Goal: Check status: Check status

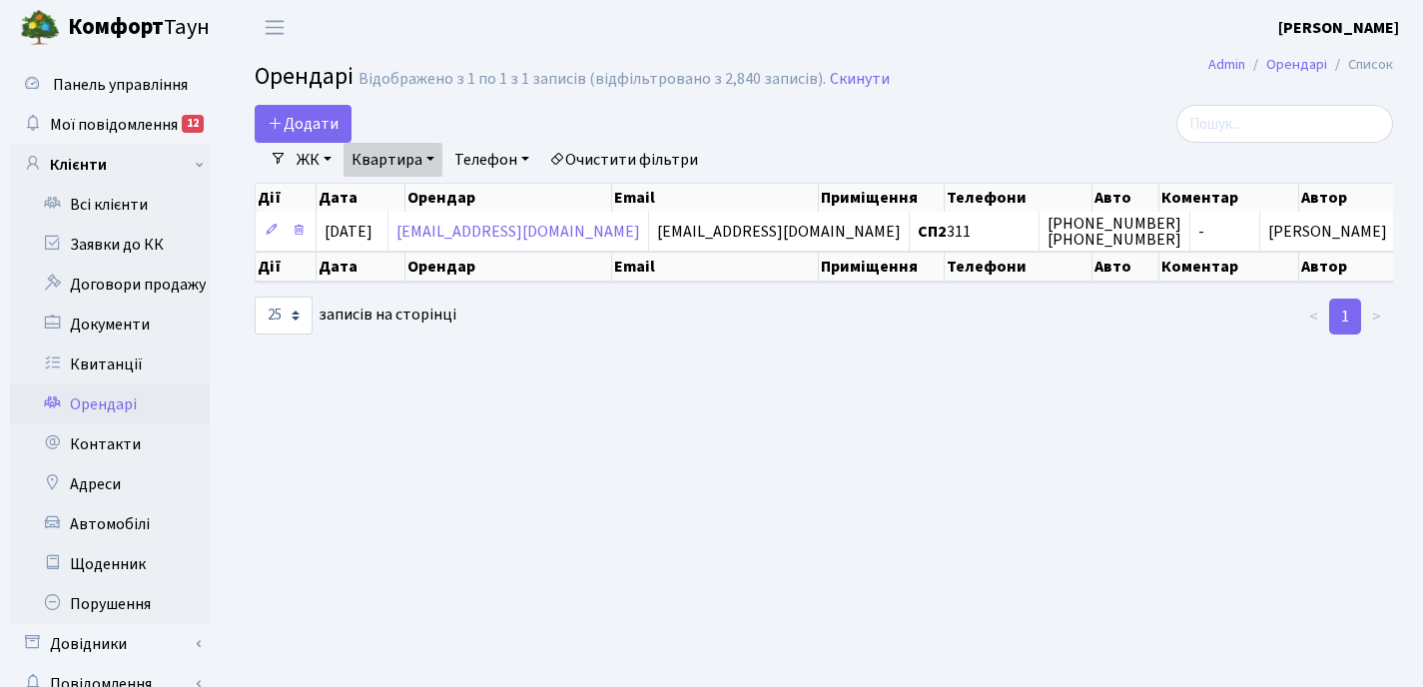
select select "25"
click at [117, 366] on link "Квитанції" at bounding box center [110, 364] width 200 height 40
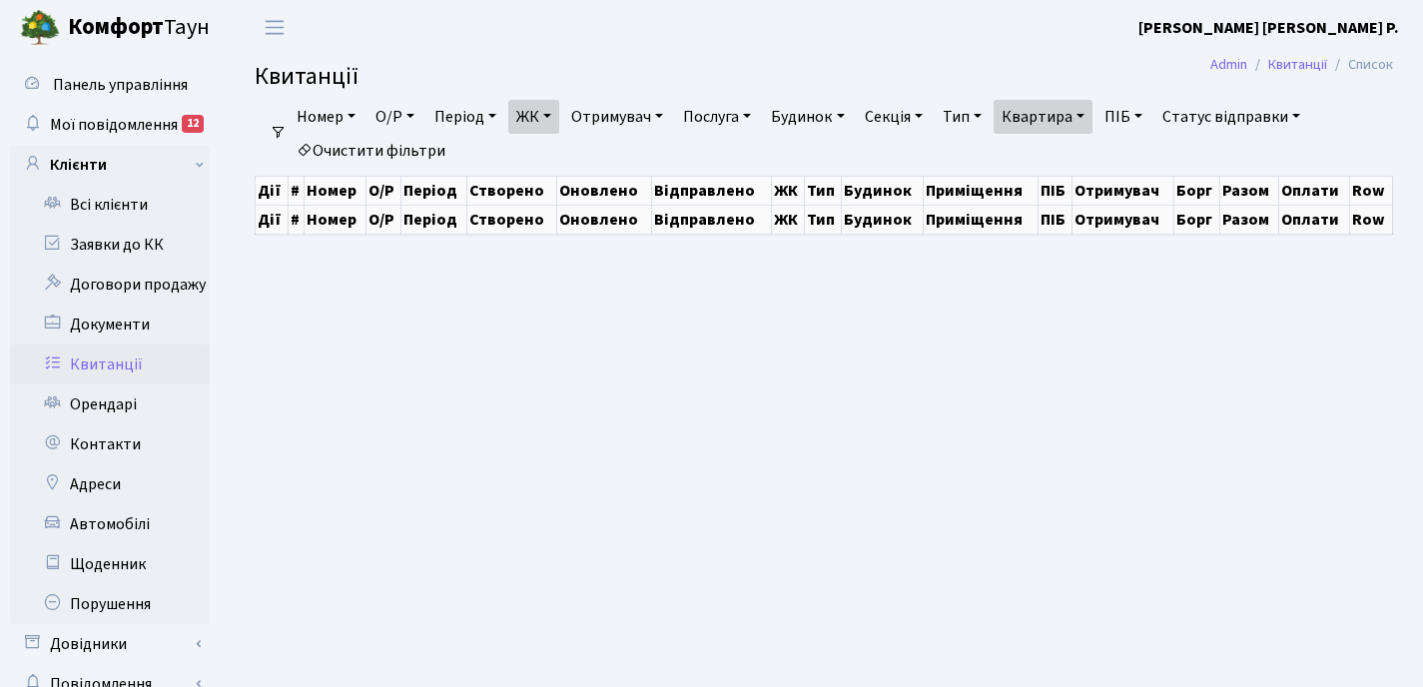
select select "25"
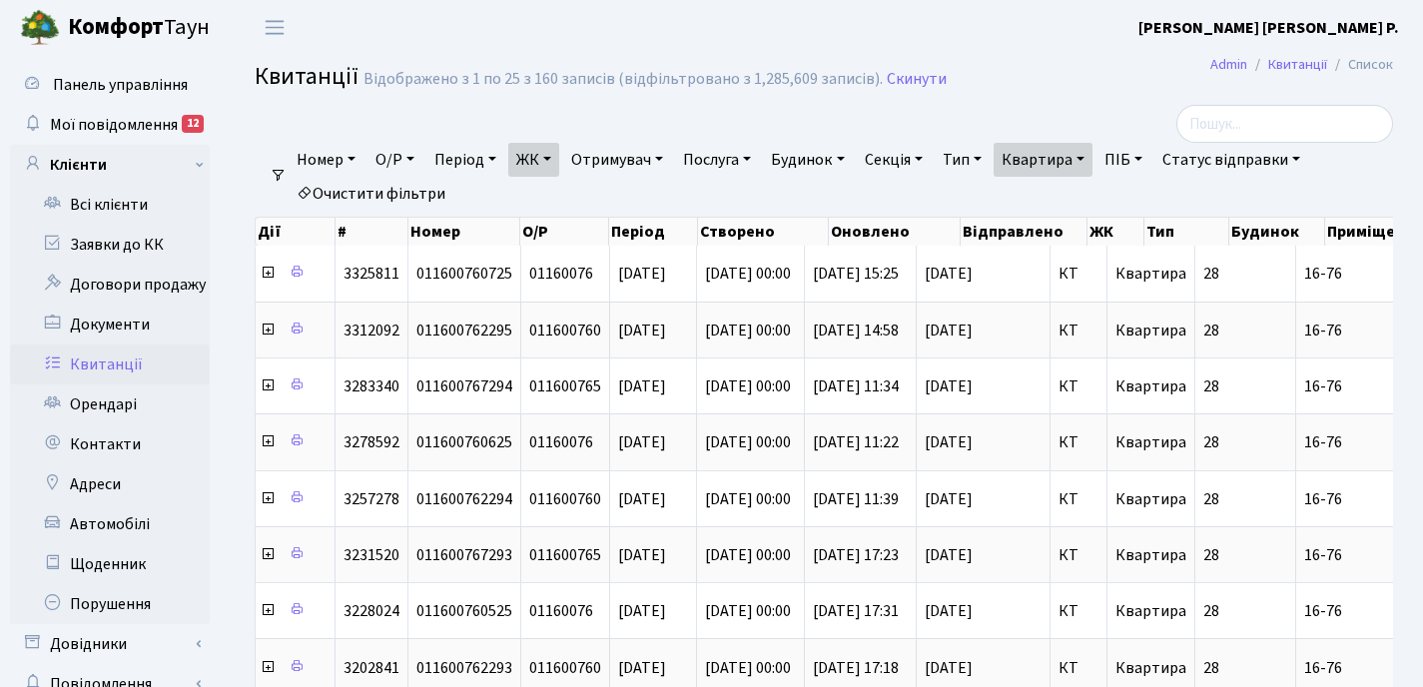
click at [1092, 154] on link "Квартира" at bounding box center [1043, 160] width 99 height 34
click at [1083, 207] on input "16-76" at bounding box center [1053, 199] width 117 height 38
type input "1"
type input "33"
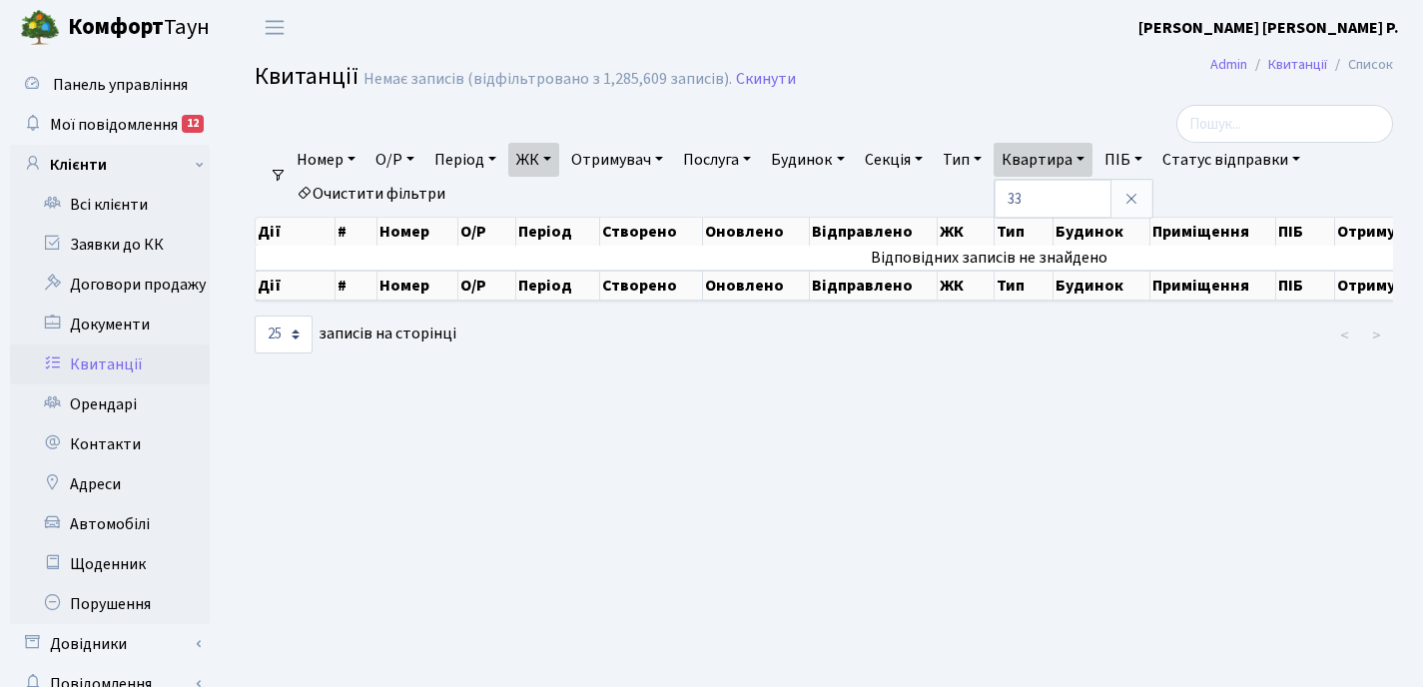
click at [552, 159] on link "ЖК" at bounding box center [533, 160] width 51 height 34
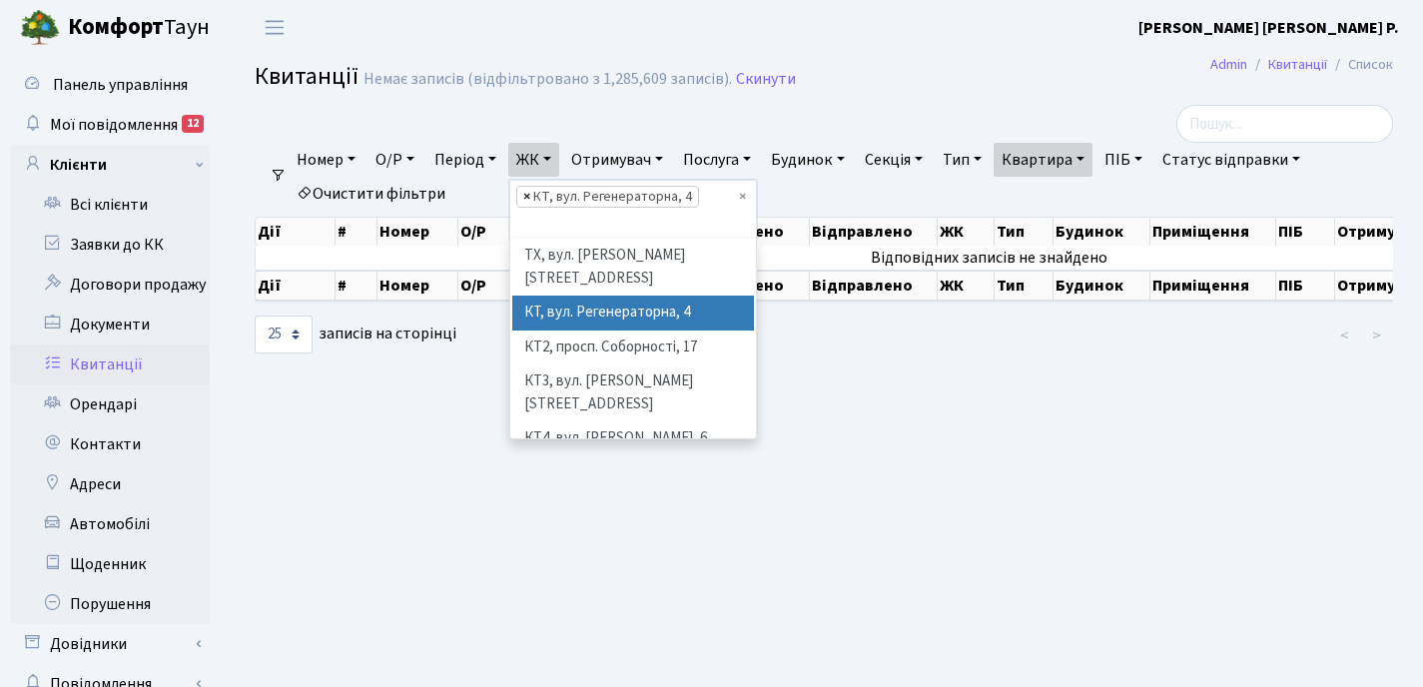
click at [530, 198] on span "×" at bounding box center [526, 197] width 7 height 20
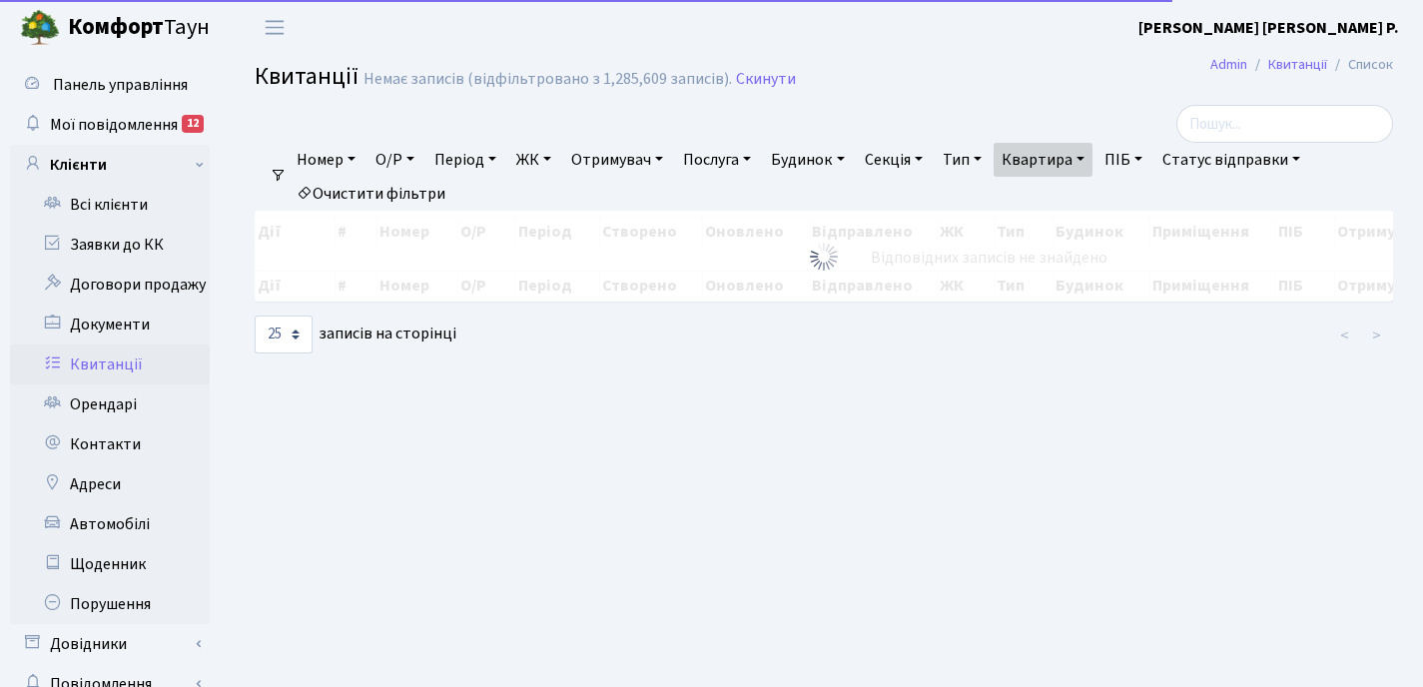
click at [551, 160] on link "ЖК" at bounding box center [533, 160] width 51 height 34
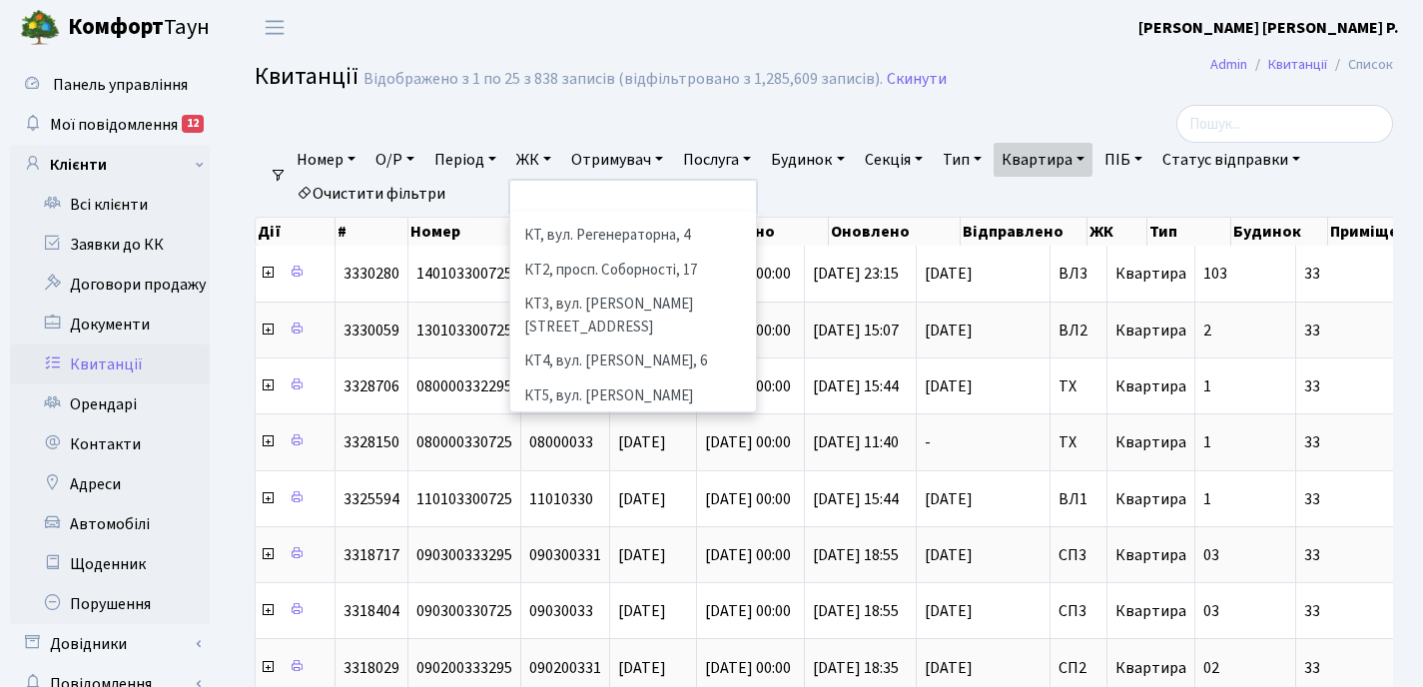
scroll to position [139, 0]
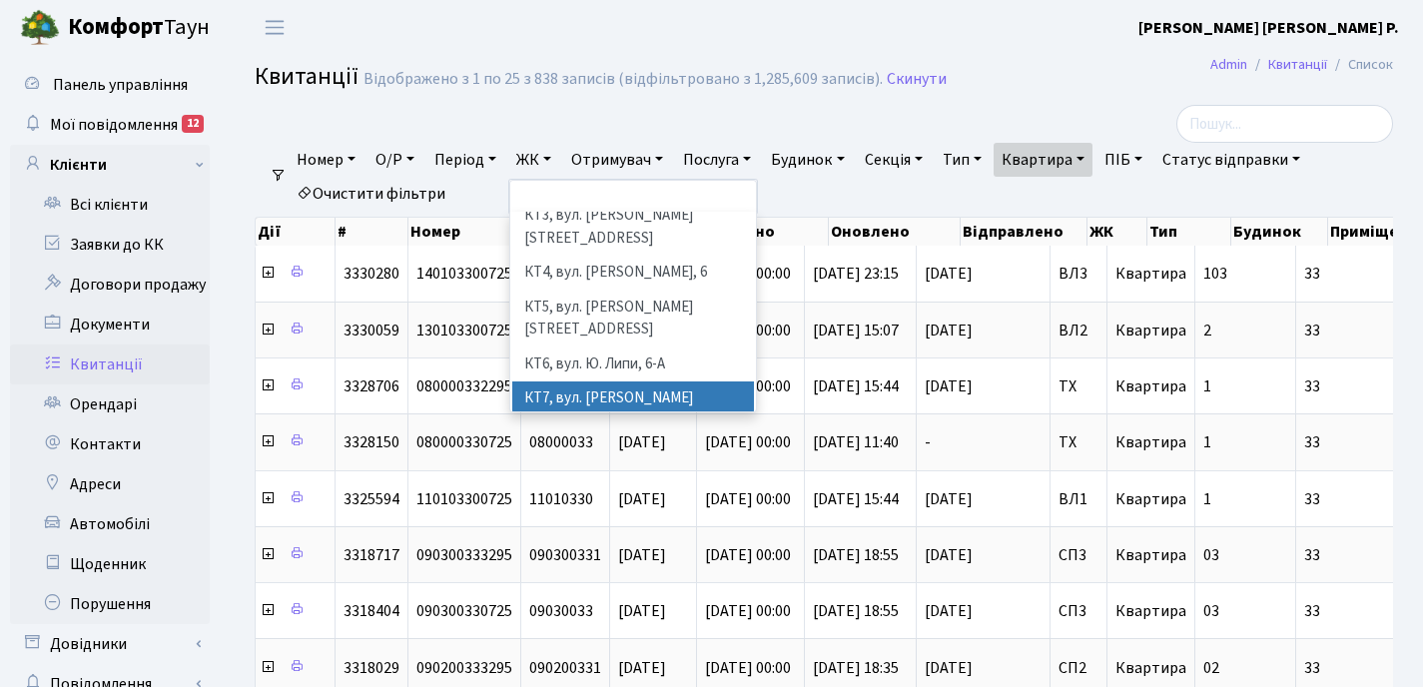
click at [592, 381] on li "КТ7, вул. [PERSON_NAME][STREET_ADDRESS]" at bounding box center [633, 409] width 242 height 57
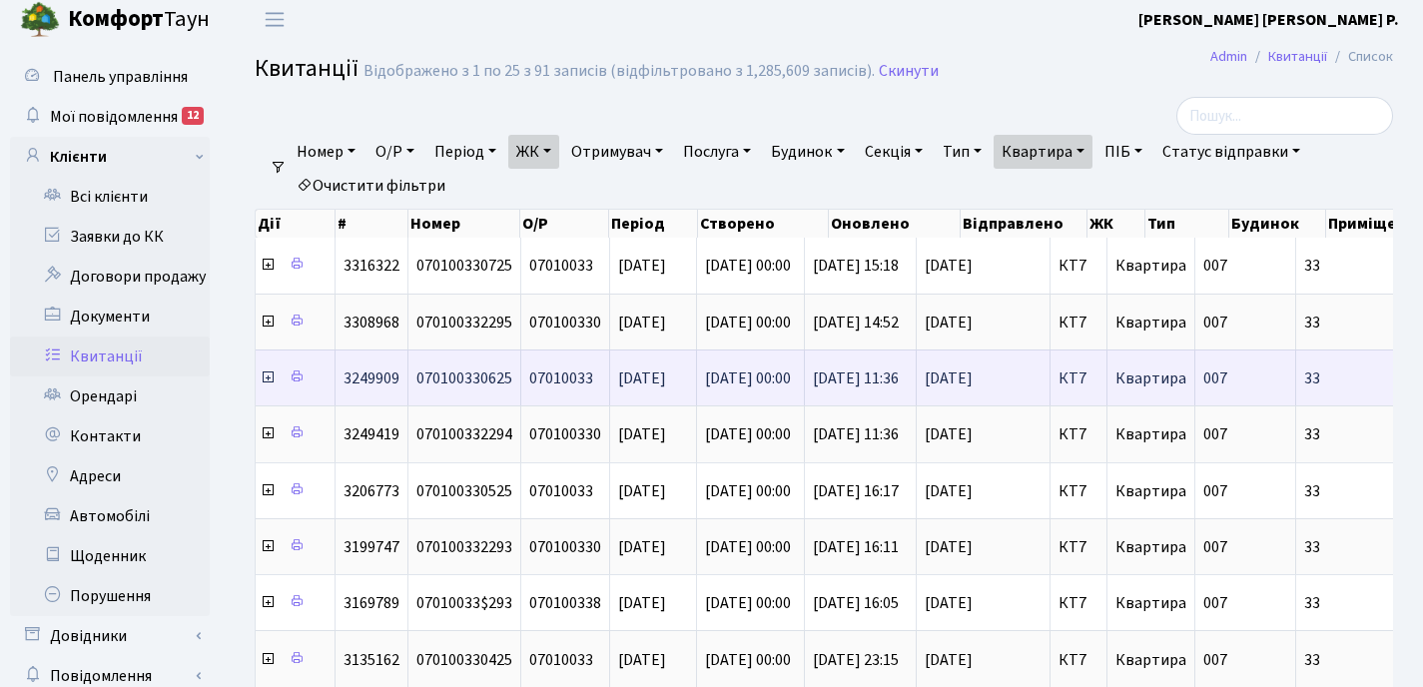
click at [266, 377] on icon at bounding box center [268, 377] width 16 height 16
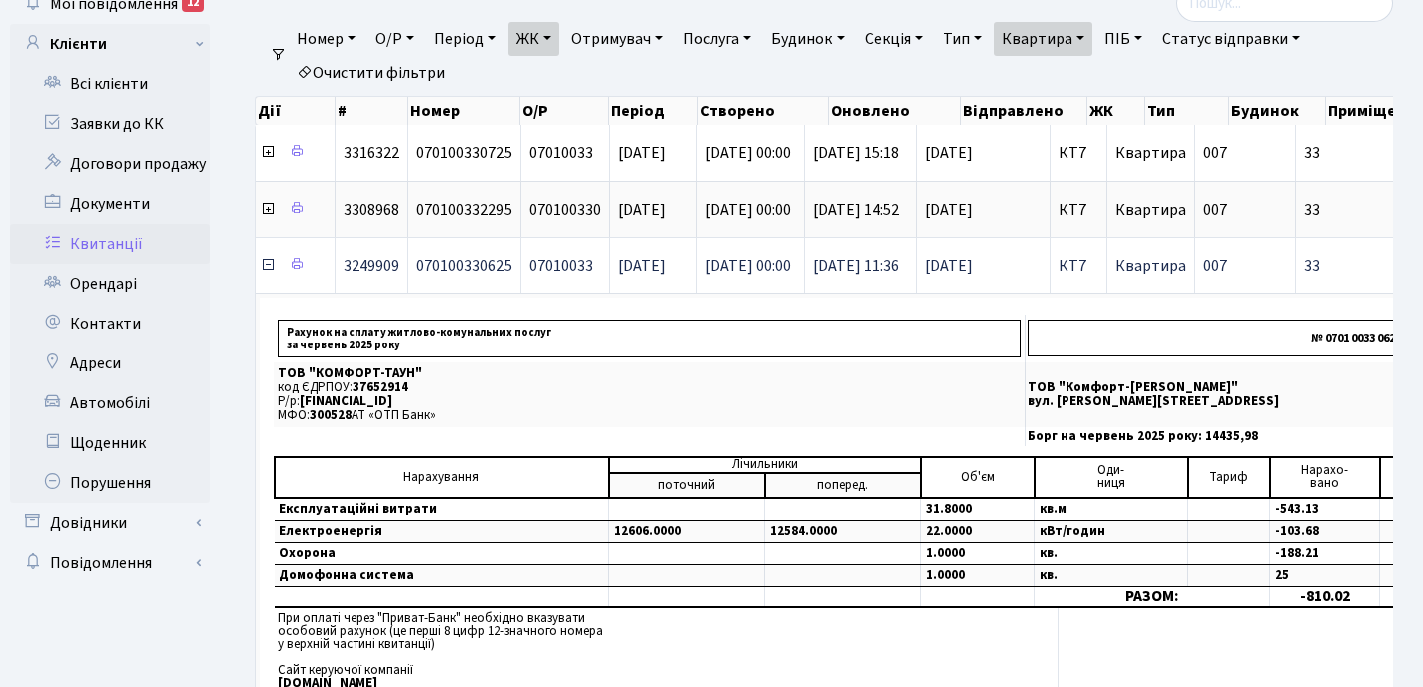
scroll to position [152, 0]
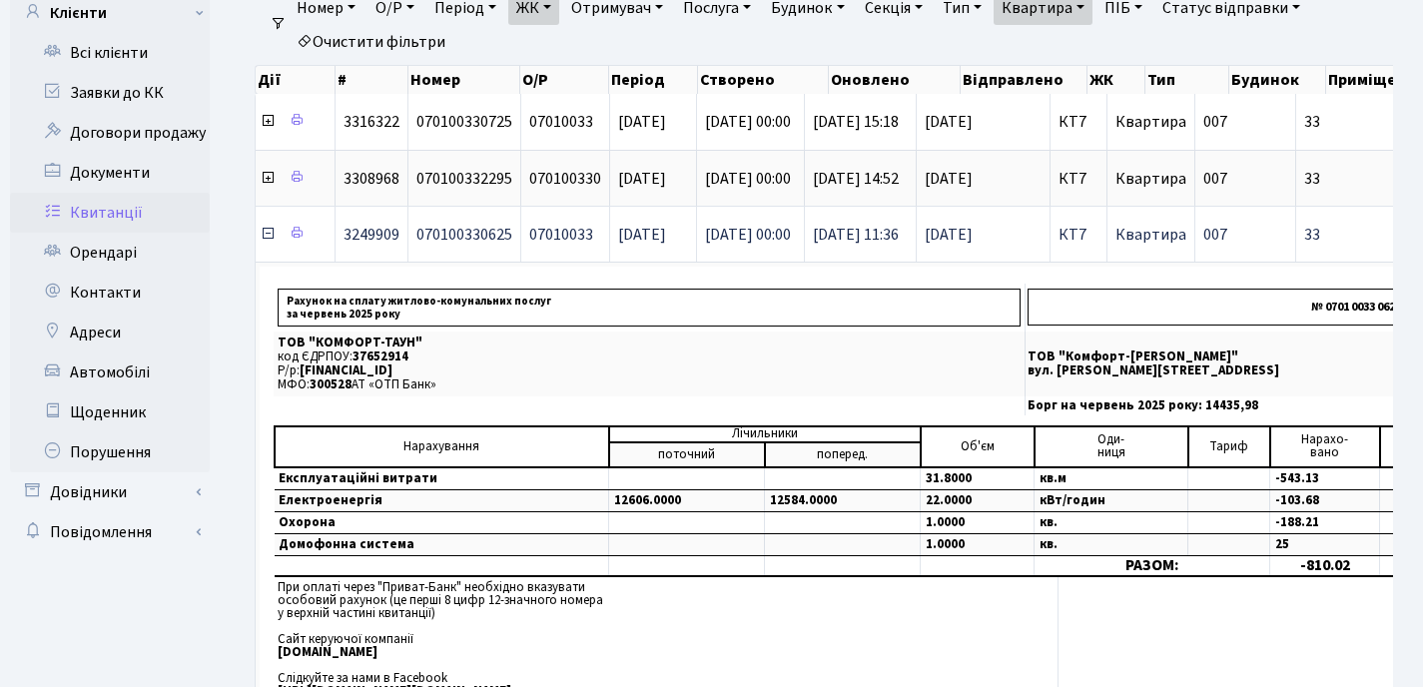
click at [268, 239] on icon at bounding box center [268, 234] width 16 height 16
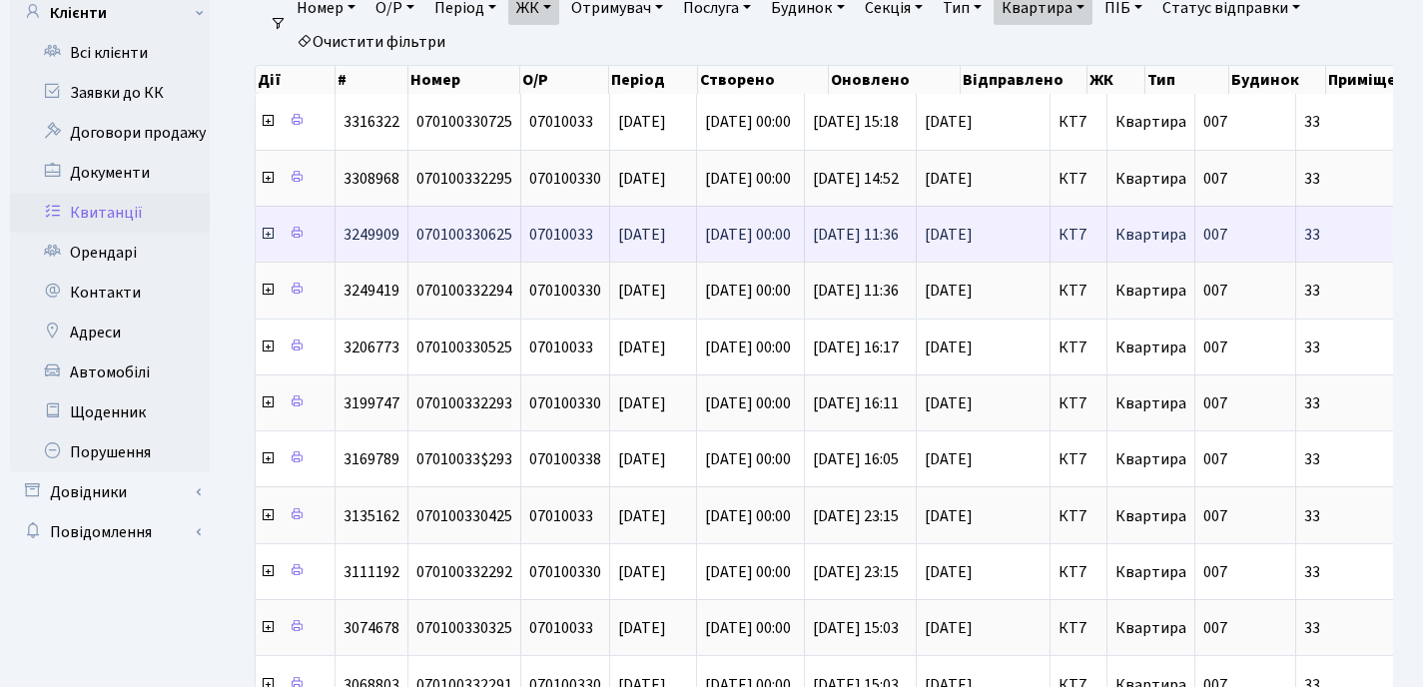
click at [268, 239] on icon at bounding box center [268, 234] width 16 height 16
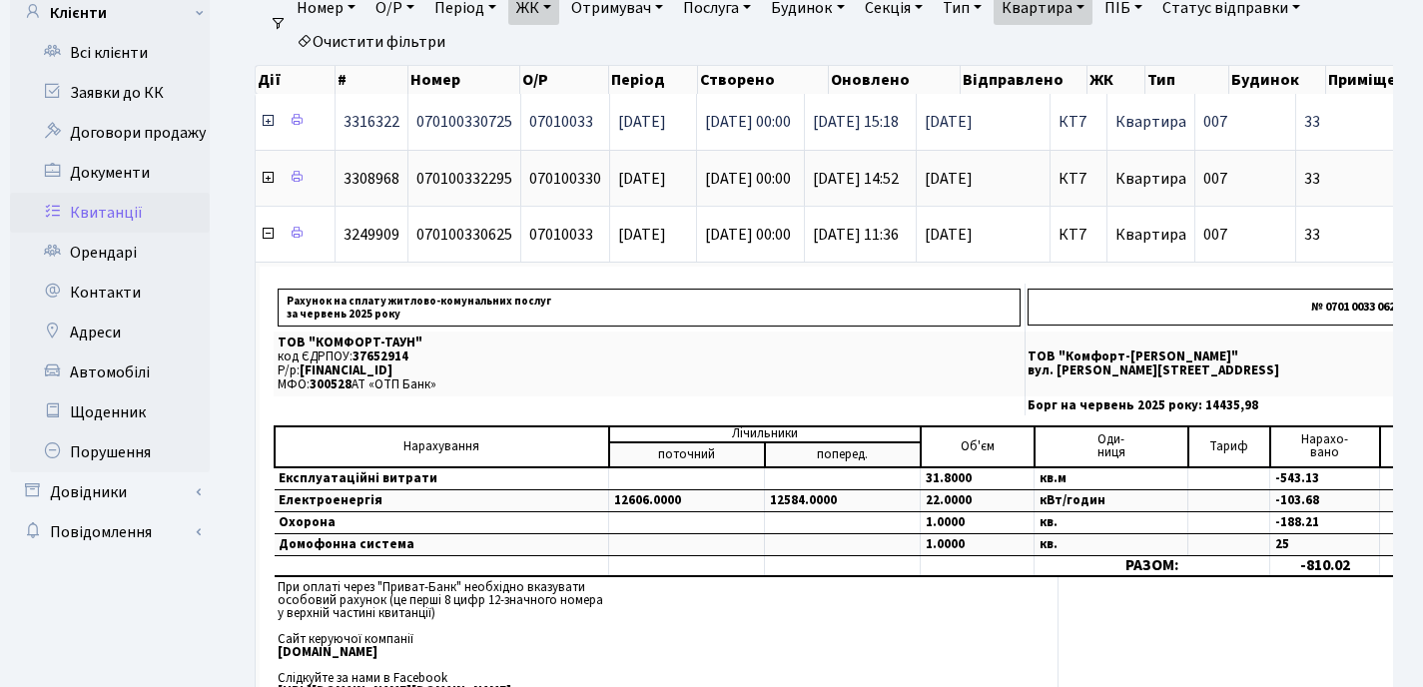
click at [266, 122] on icon at bounding box center [268, 121] width 16 height 16
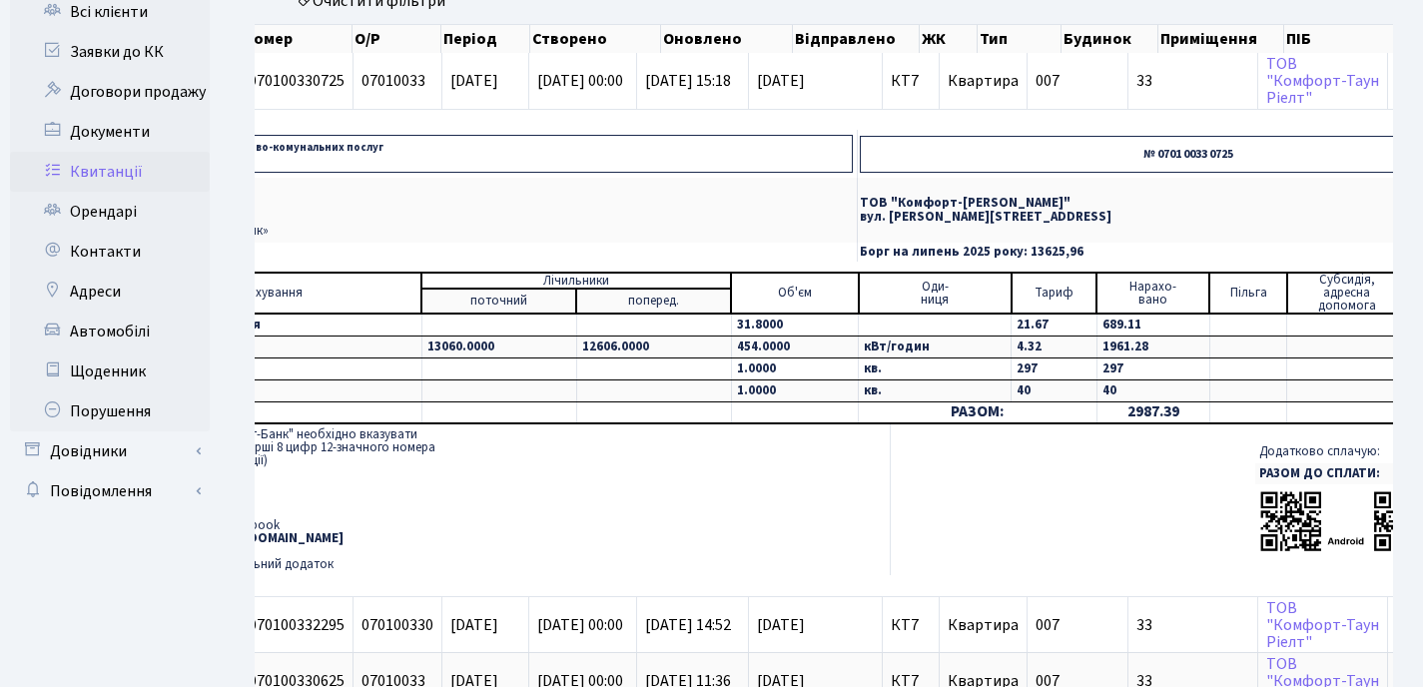
scroll to position [0, 0]
